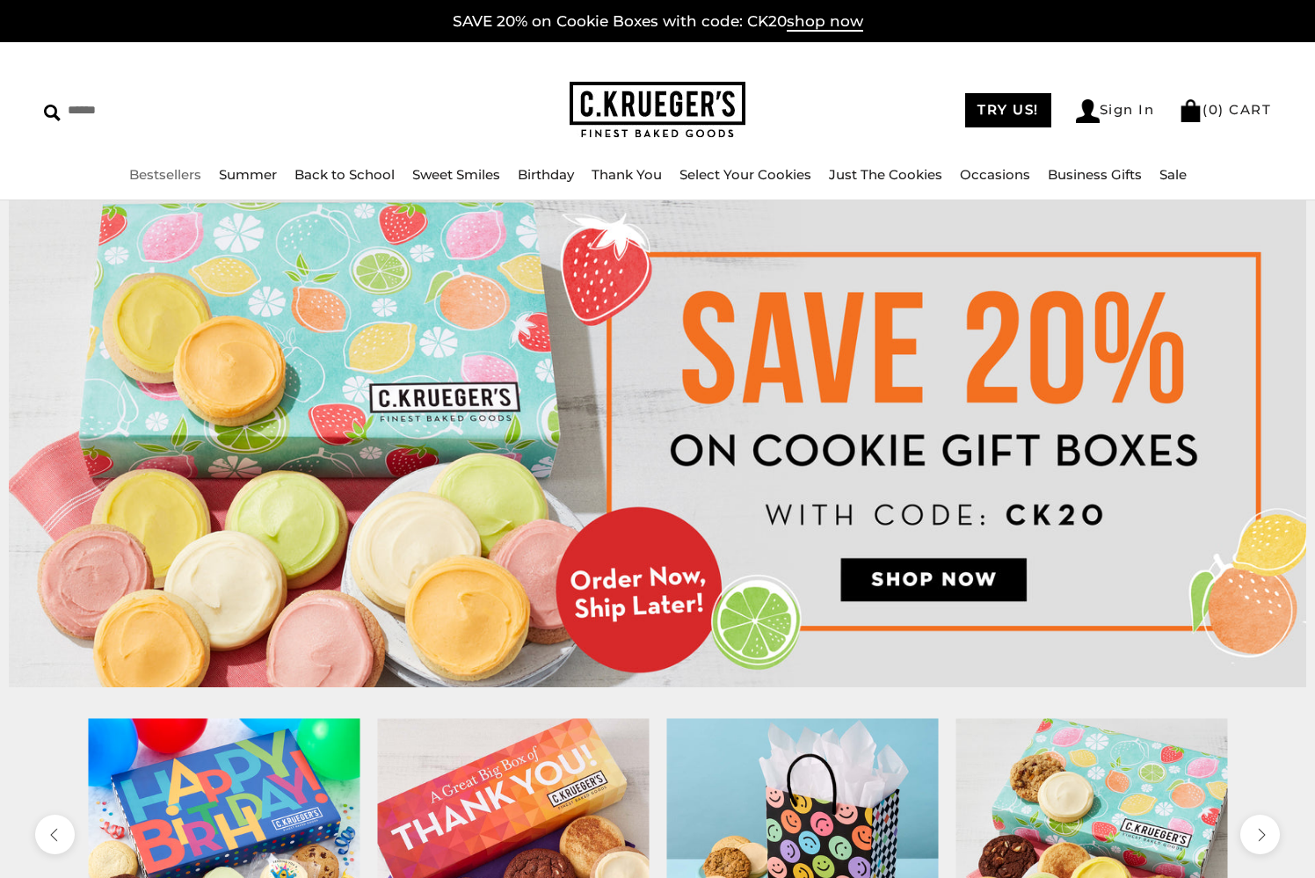
click at [169, 172] on link "Bestsellers" at bounding box center [165, 174] width 72 height 17
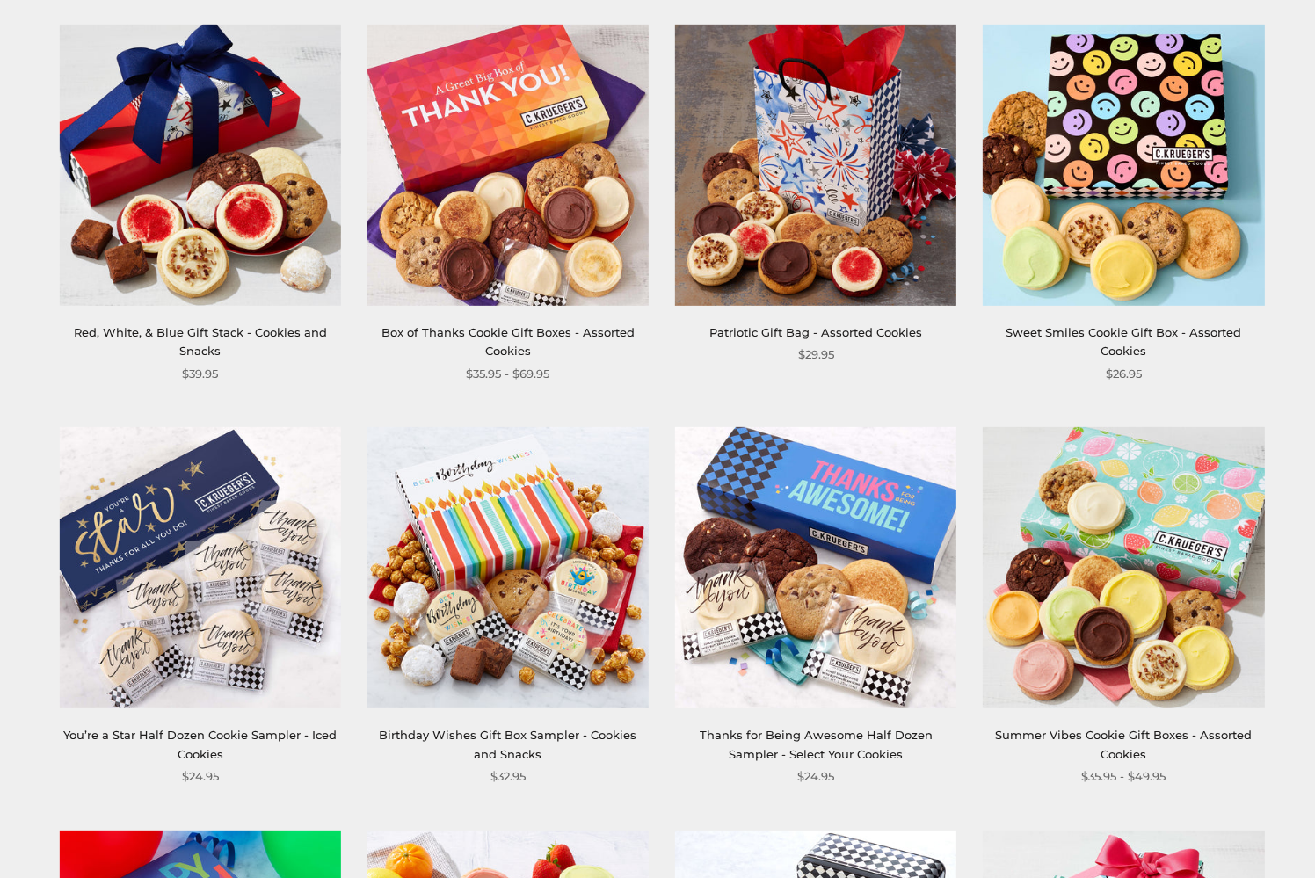
scroll to position [1062, 0]
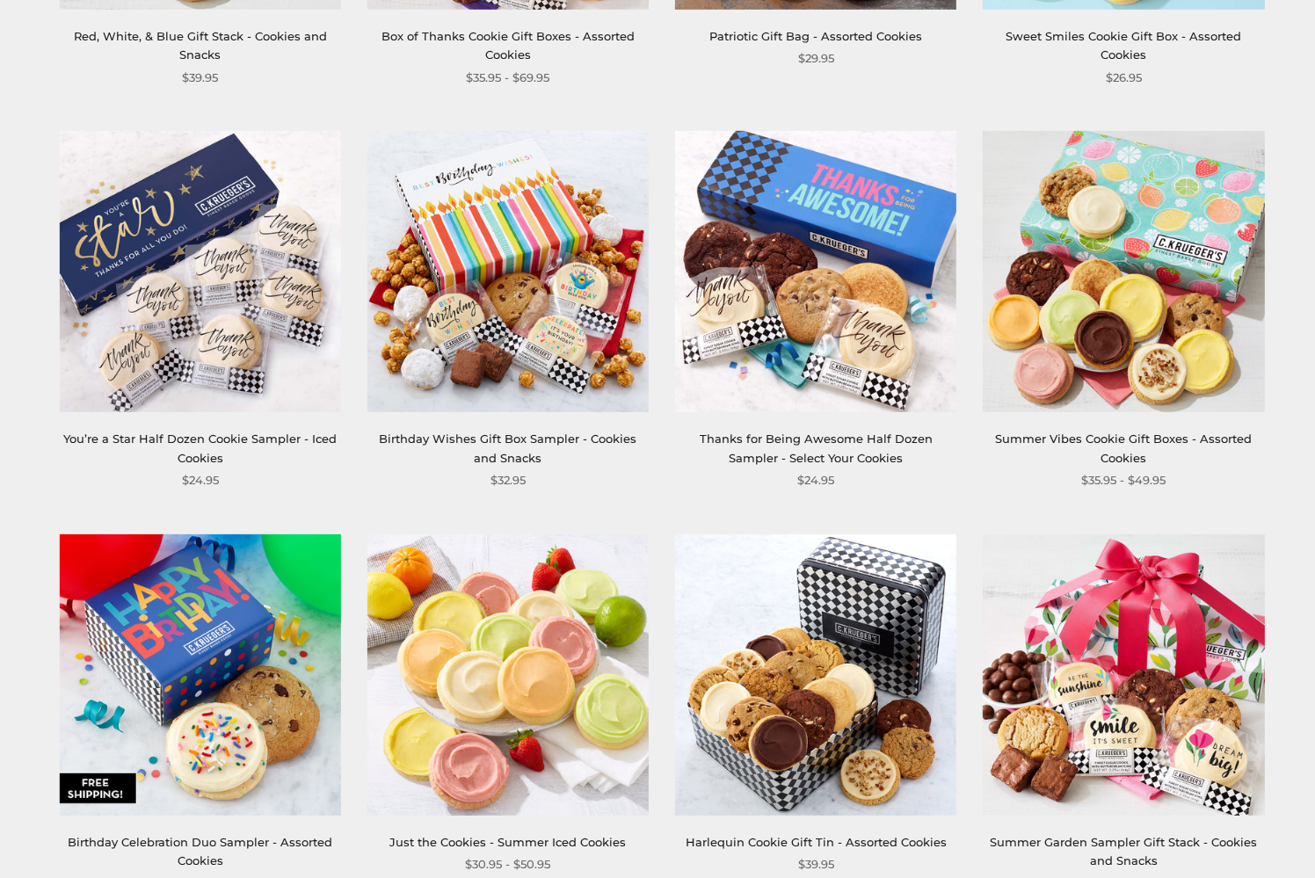
click at [1099, 330] on img at bounding box center [1123, 271] width 281 height 281
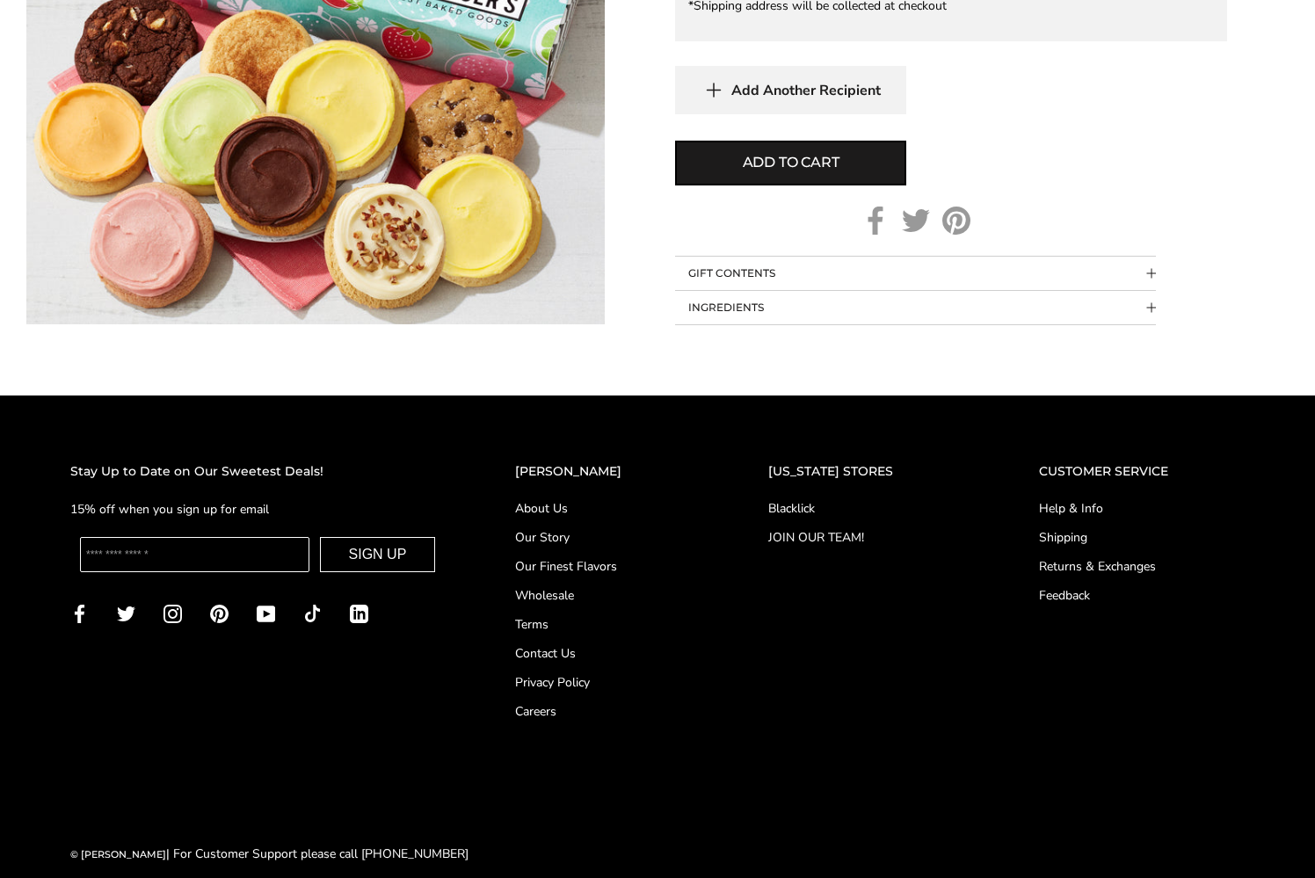
scroll to position [719, 0]
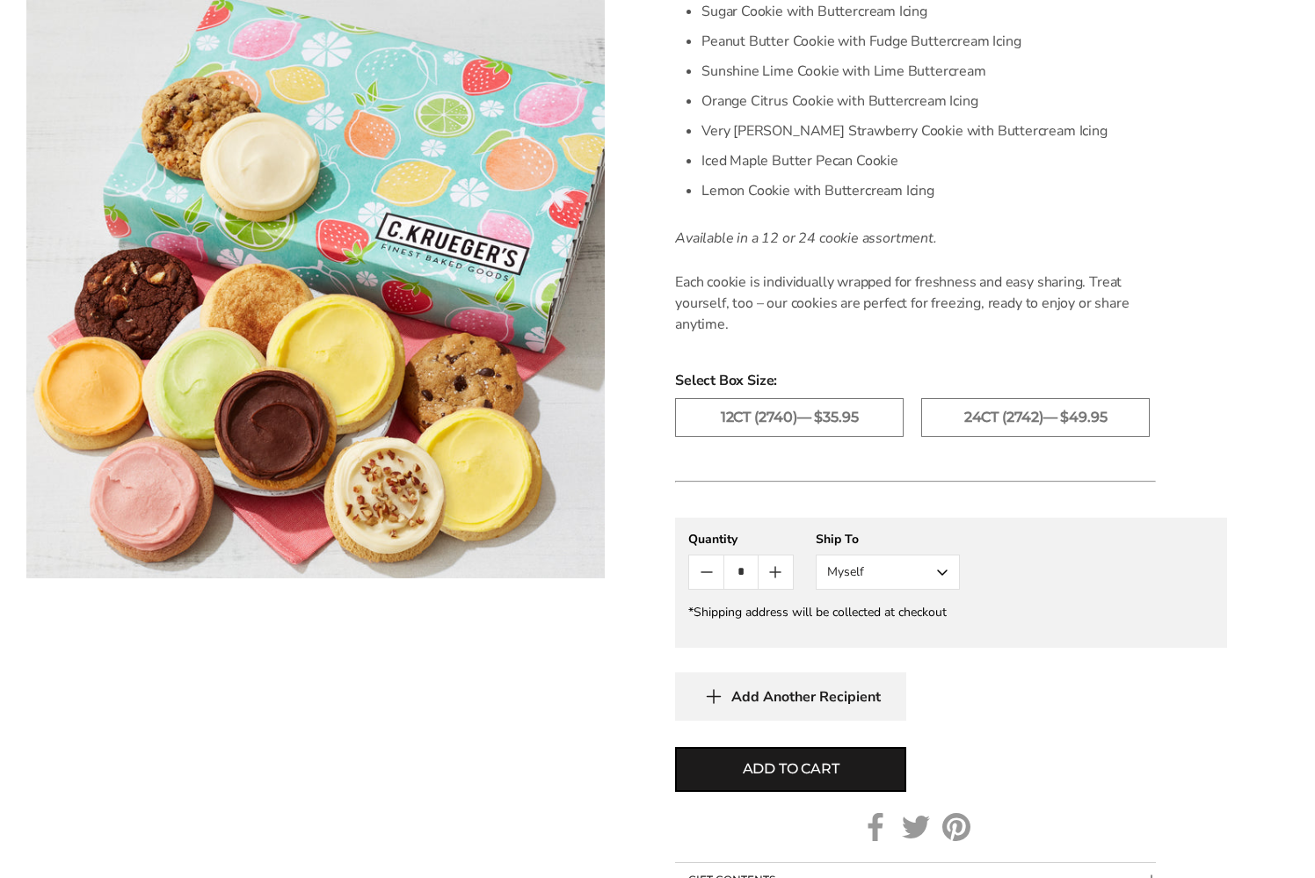
click at [278, 417] on img at bounding box center [315, 289] width 579 height 579
